Goal: Information Seeking & Learning: Learn about a topic

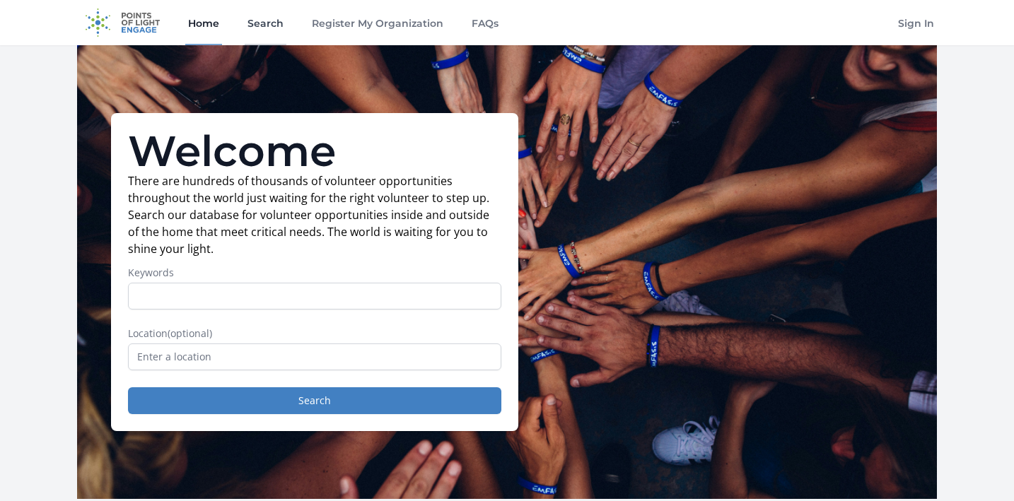
click at [262, 18] on link "Search" at bounding box center [266, 22] width 42 height 45
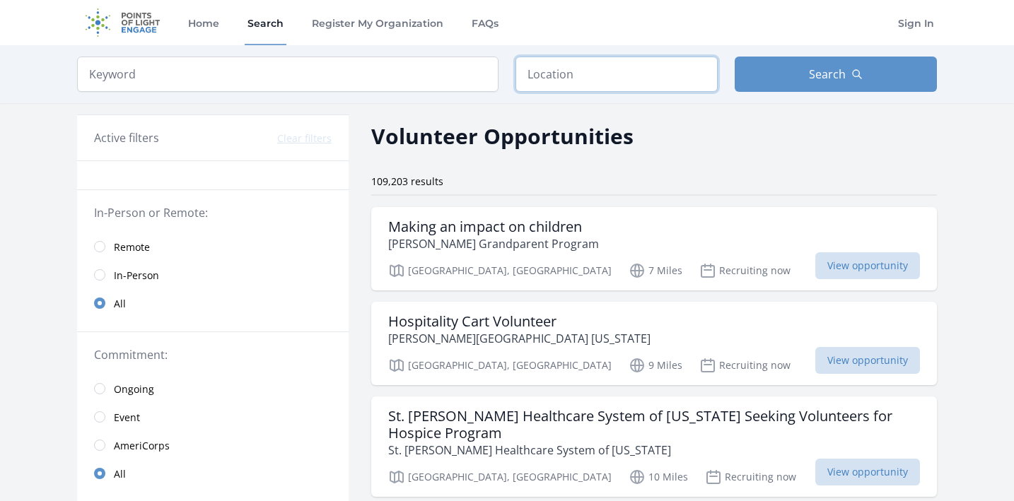
click at [543, 81] on input "text" at bounding box center [616, 74] width 202 height 35
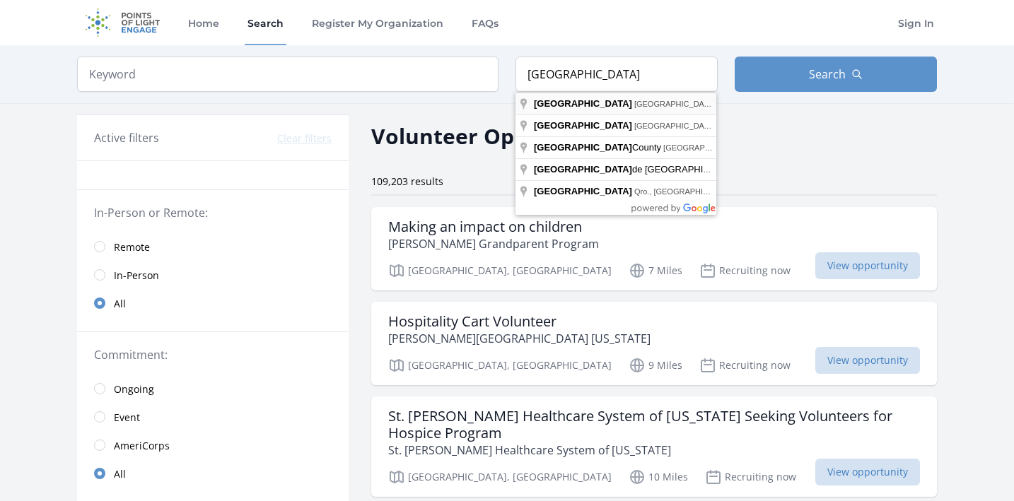
type input "Los Angeles, CA, USA"
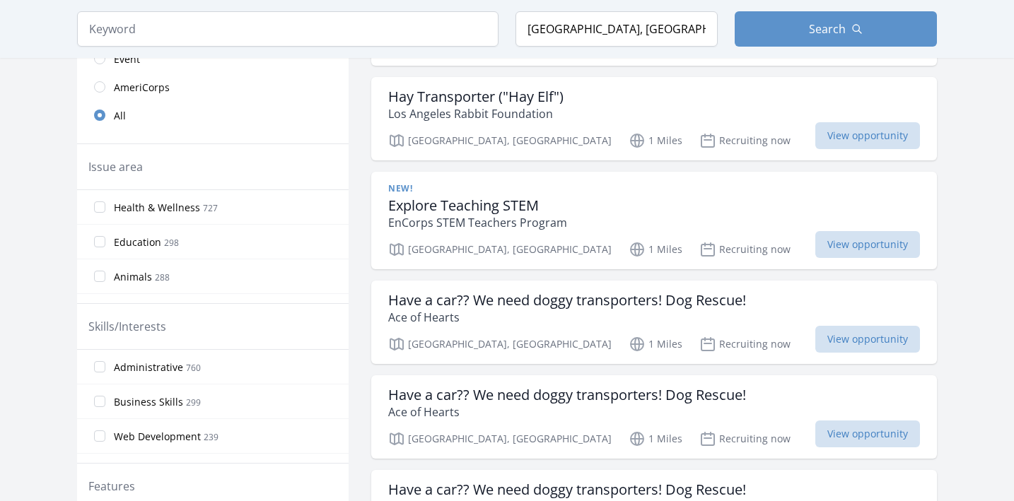
scroll to position [421, 0]
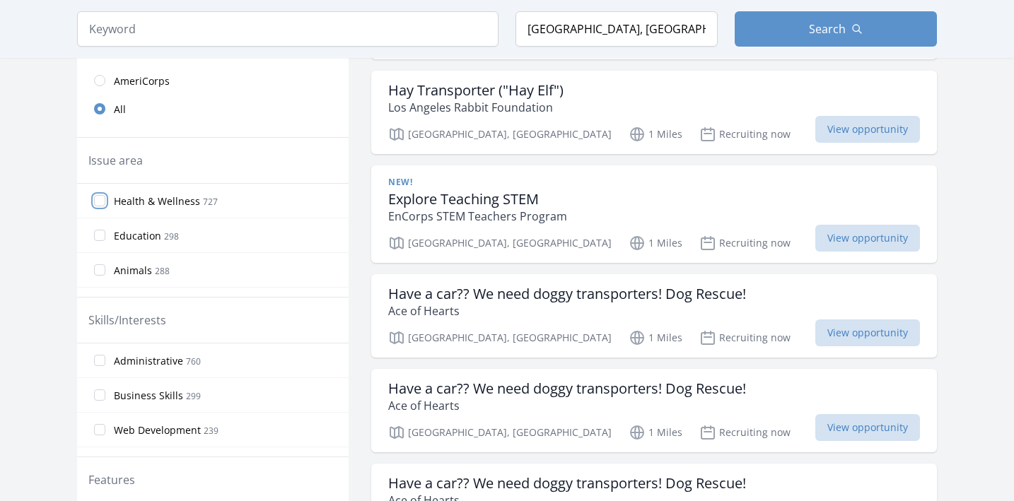
drag, startPoint x: 102, startPoint y: 202, endPoint x: 111, endPoint y: 202, distance: 9.2
click at [102, 202] on input "Health & Wellness 727" at bounding box center [99, 200] width 11 height 11
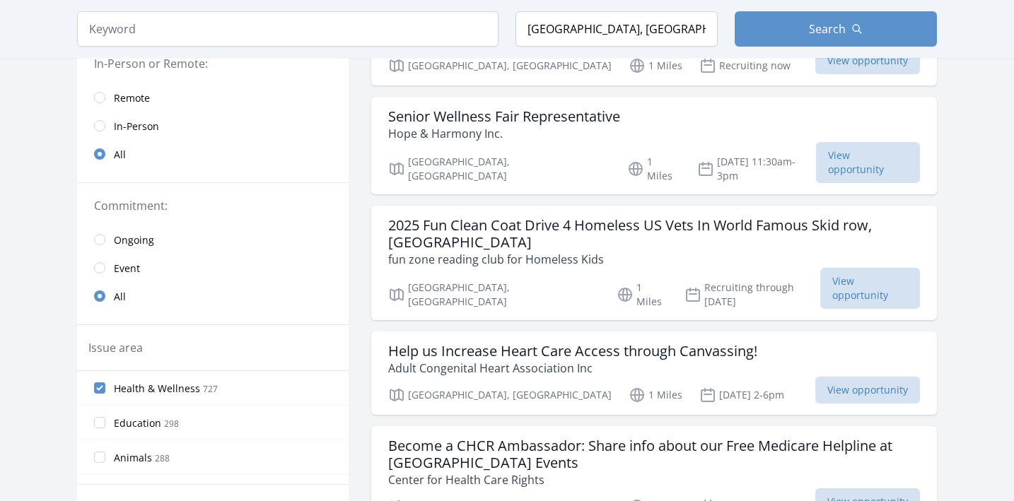
scroll to position [168, 0]
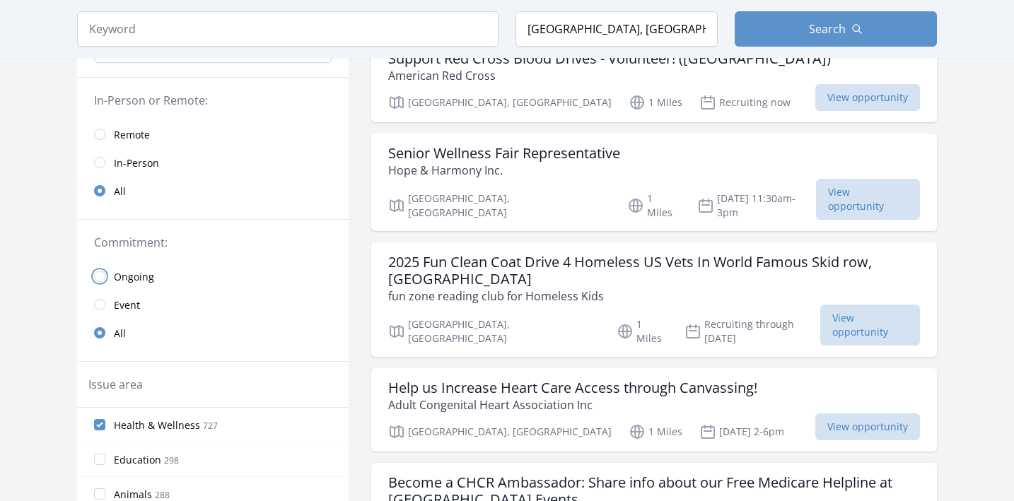
click at [100, 276] on input "radio" at bounding box center [99, 276] width 11 height 11
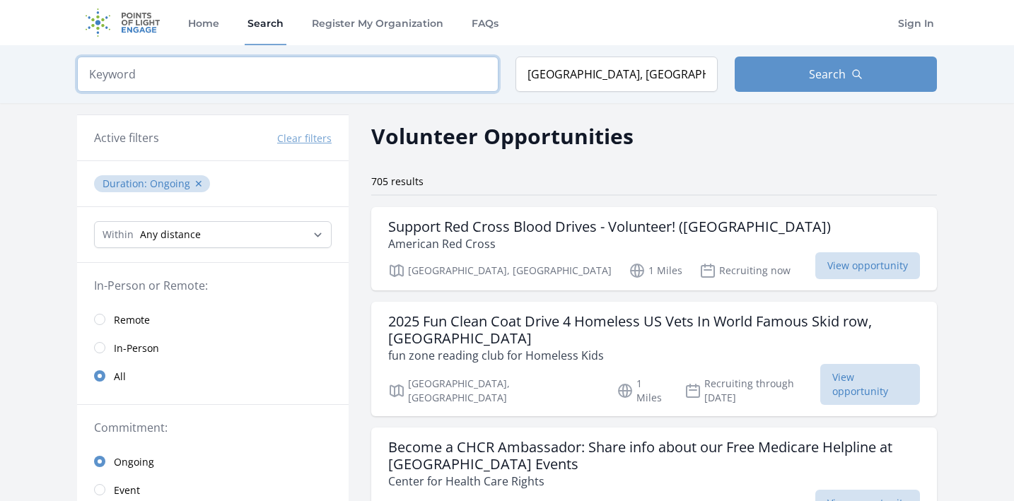
click at [264, 74] on input "search" at bounding box center [287, 74] width 421 height 35
type input "board"
click button "submit" at bounding box center [0, 0] width 0 height 0
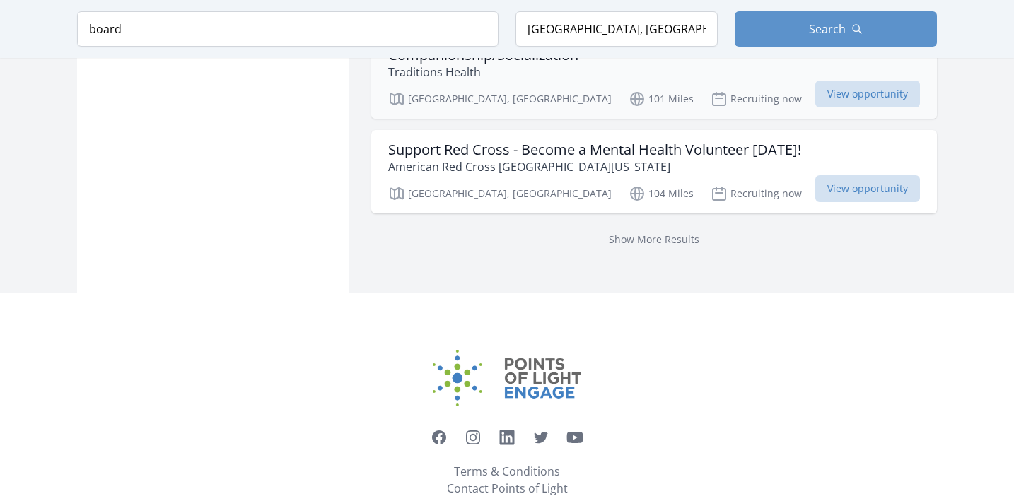
scroll to position [1929, 0]
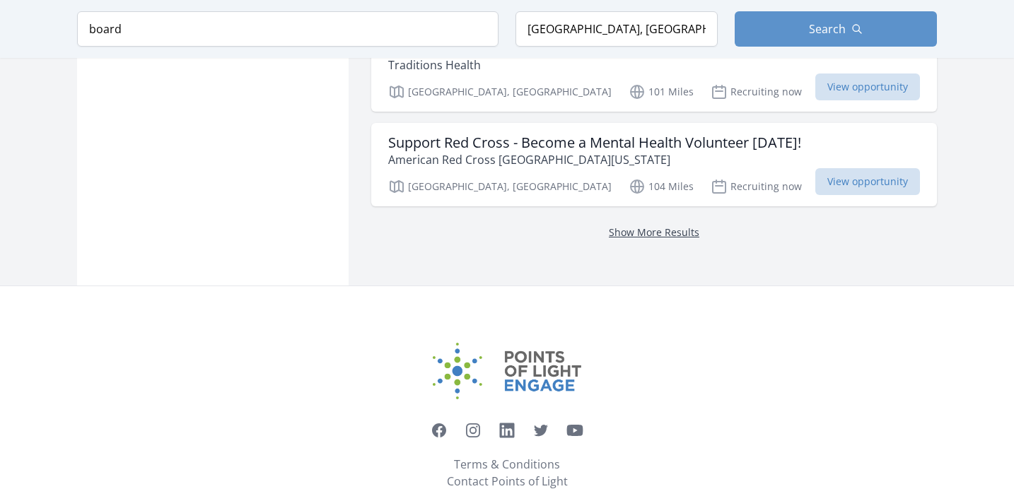
click at [638, 225] on link "Show More Results" at bounding box center [654, 231] width 90 height 13
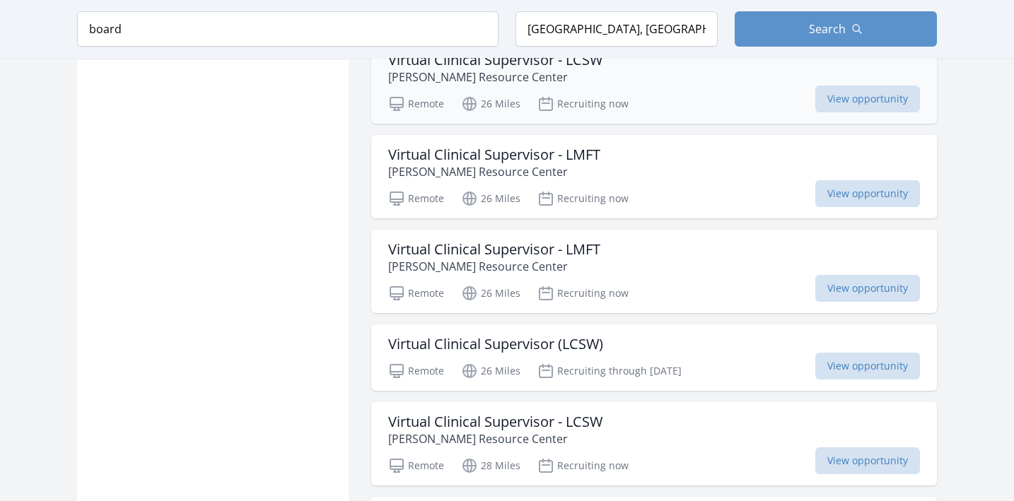
scroll to position [757, 0]
